Goal: Information Seeking & Learning: Learn about a topic

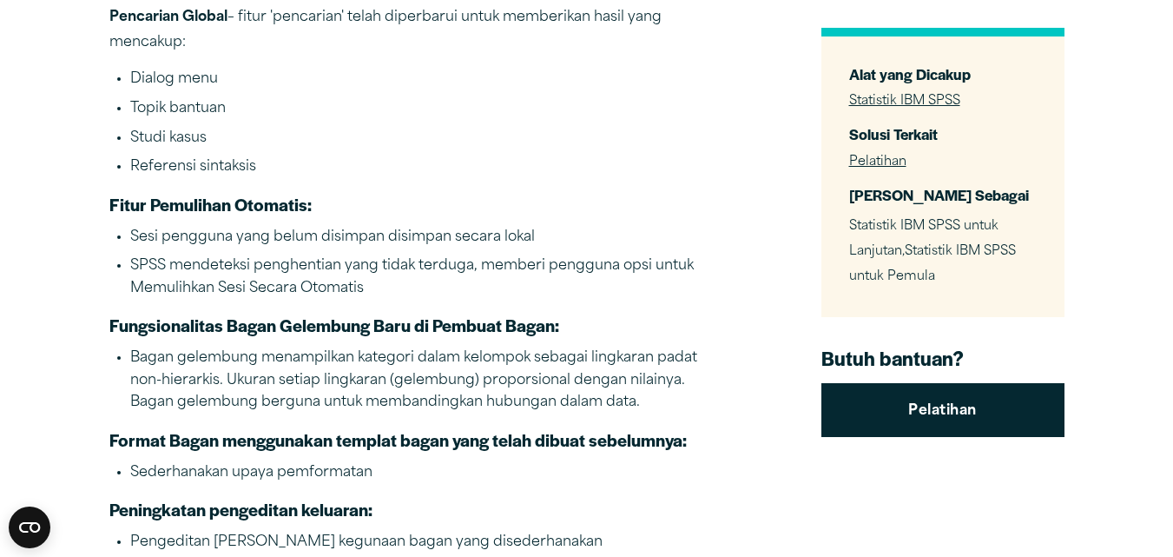
scroll to position [1846, 0]
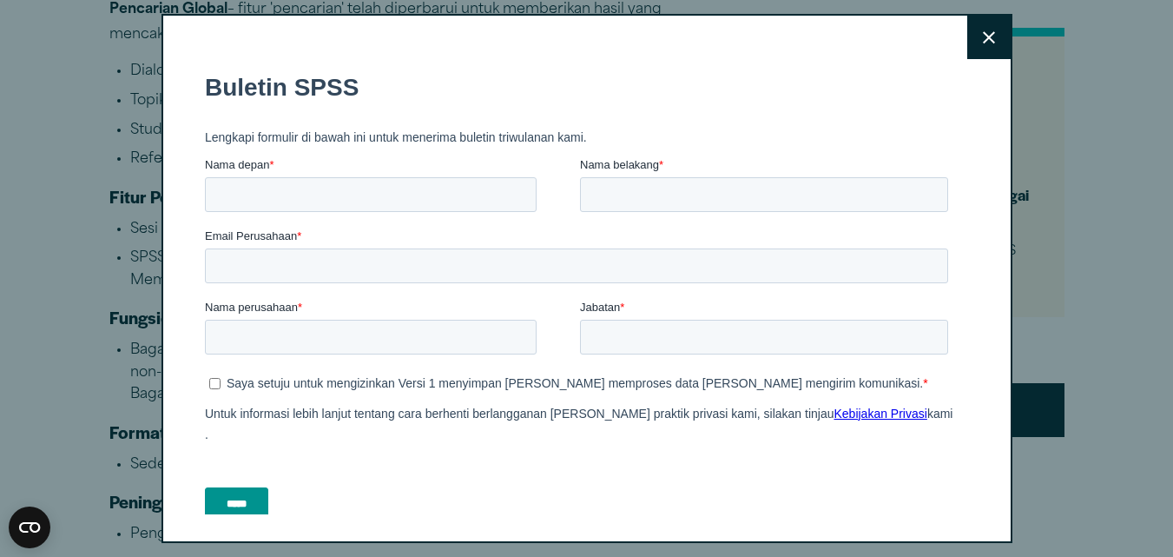
click at [63, 317] on div "Close" at bounding box center [586, 278] width 1173 height 557
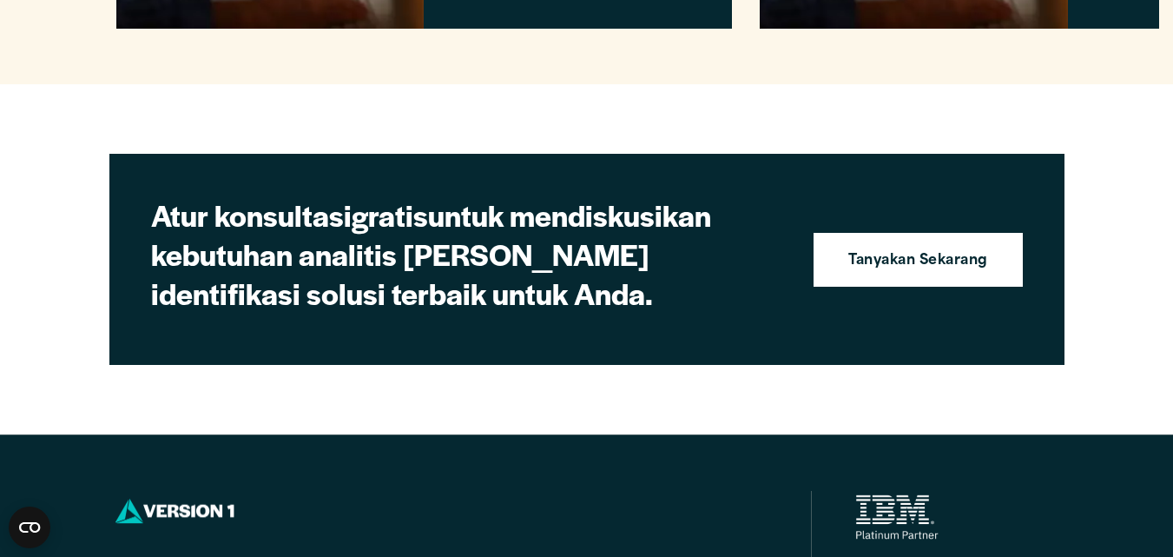
scroll to position [4428, 0]
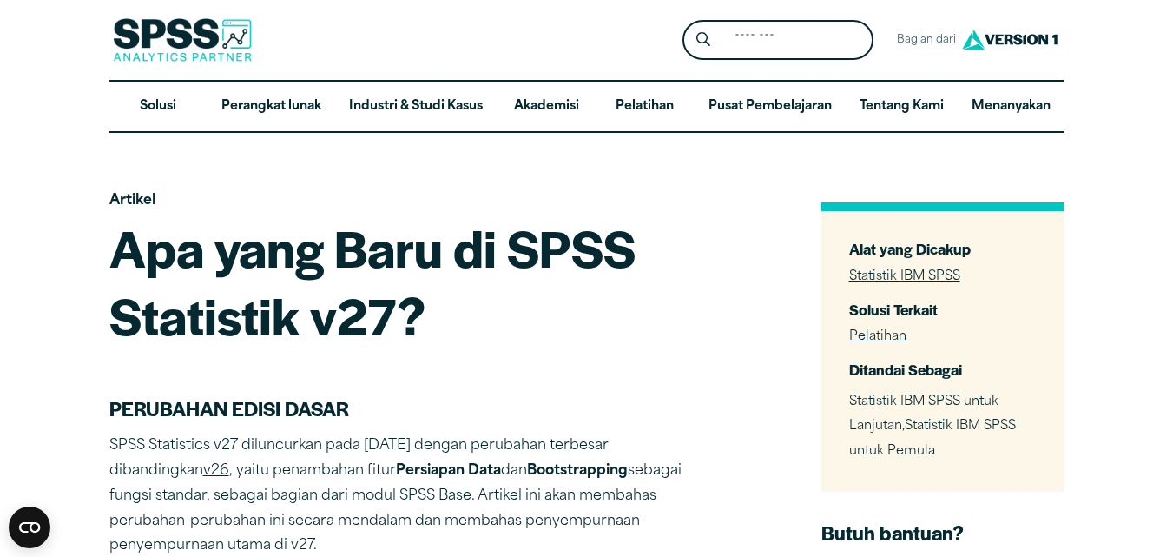
click at [665, 311] on h1 "Apa yang Baru di SPSS Statistik v27?" at bounding box center [413, 281] width 608 height 135
click at [433, 307] on h1 "Apa yang Baru di SPSS Statistik v27?" at bounding box center [413, 281] width 608 height 135
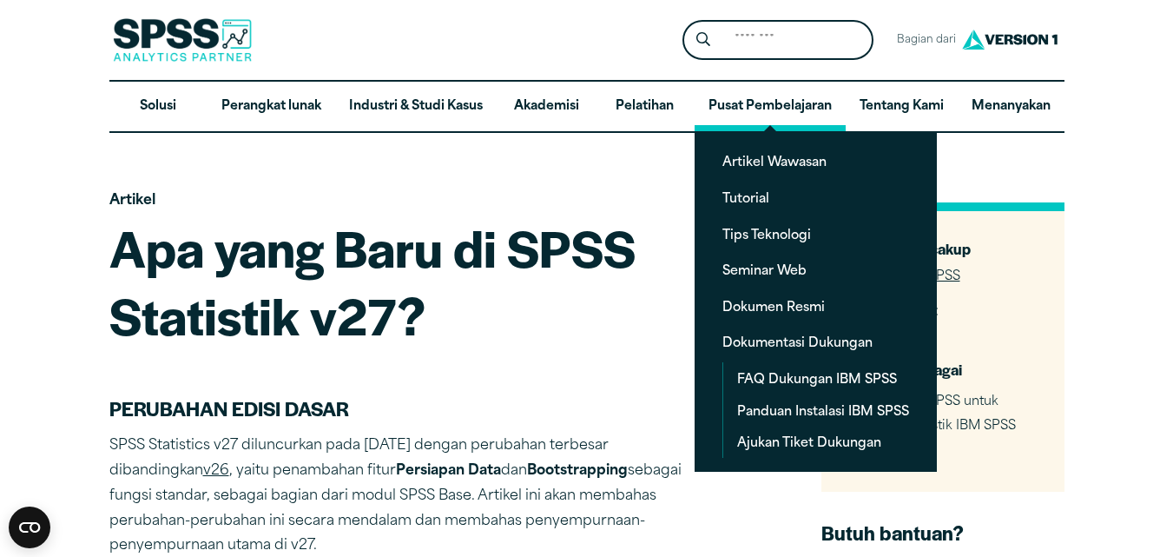
click at [748, 96] on font "Pusat Pembelajaran" at bounding box center [770, 107] width 123 height 23
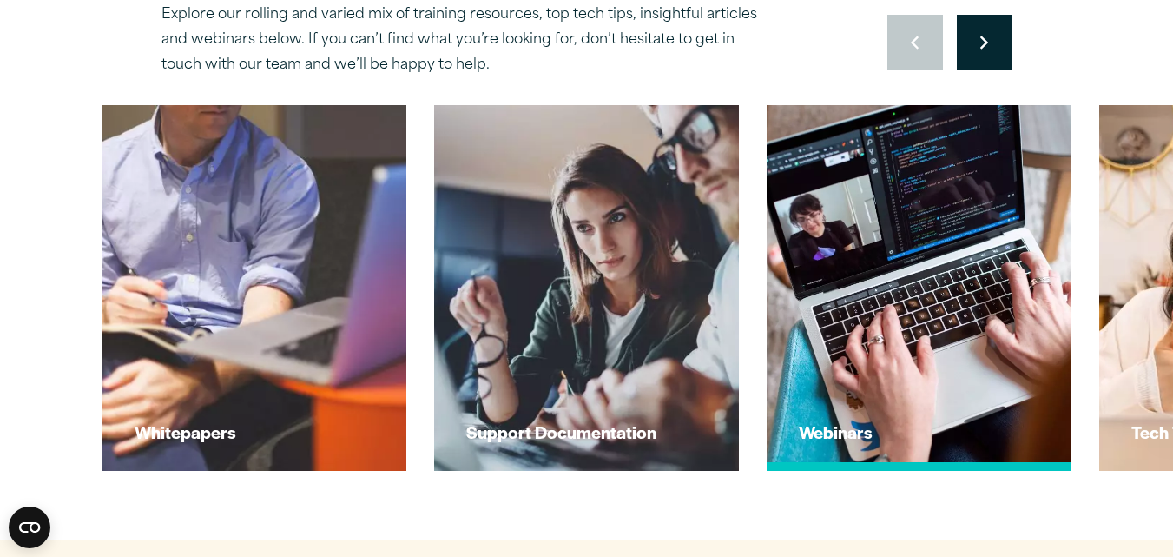
scroll to position [684, 0]
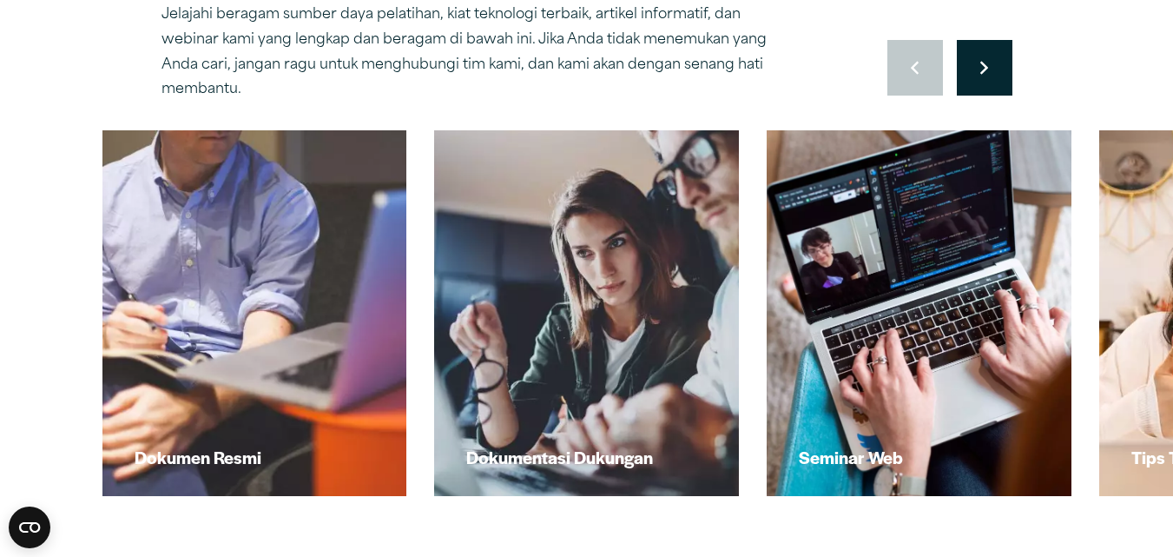
click at [739, 34] on font "Jelajahi beragam sumber daya pelatihan, kiat teknologi terbaik, artikel informa…" at bounding box center [464, 52] width 605 height 89
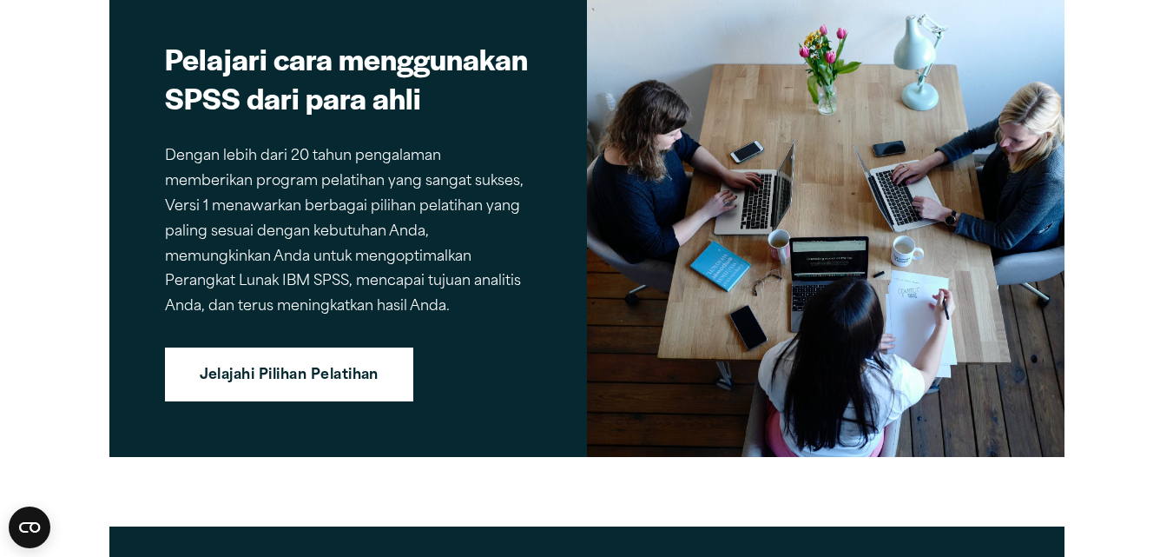
scroll to position [3327, 0]
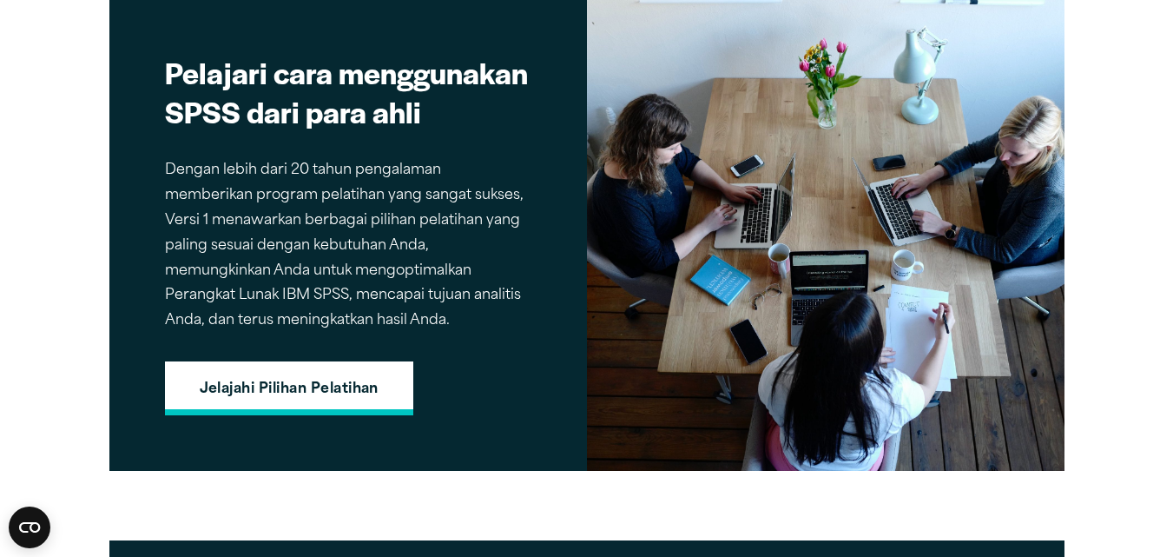
click at [376, 389] on font "Jelajahi Pilihan Pelatihan" at bounding box center [289, 389] width 179 height 14
